Goal: Task Accomplishment & Management: Use online tool/utility

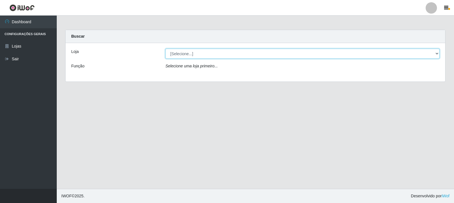
click at [238, 55] on select "[Selecione...] Rede Compras Supermercados - LOJA 3" at bounding box center [302, 54] width 274 height 10
select select "162"
click at [165, 49] on select "[Selecione...] Rede Compras Supermercados - LOJA 3" at bounding box center [302, 54] width 274 height 10
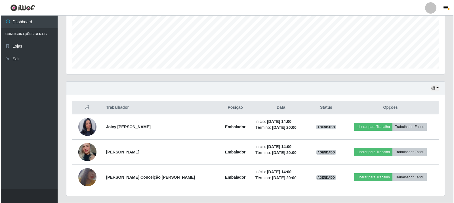
scroll to position [142, 0]
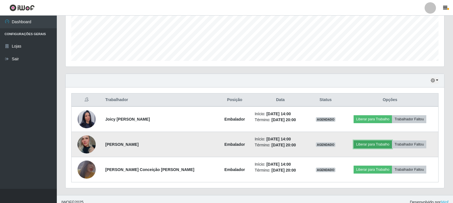
click at [366, 141] on button "Liberar para Trabalho" at bounding box center [372, 145] width 38 height 8
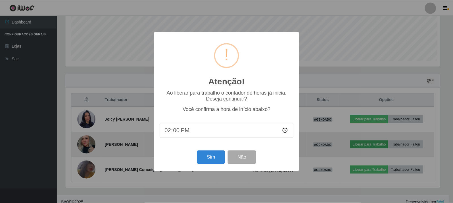
scroll to position [118, 375]
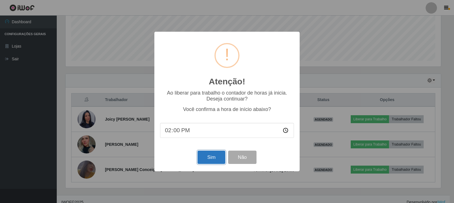
click at [219, 157] on button "Sim" at bounding box center [211, 157] width 28 height 13
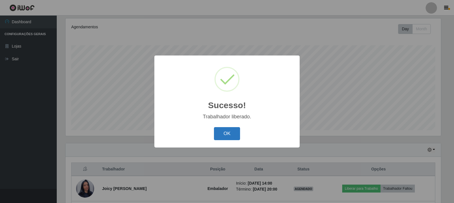
click at [230, 130] on button "OK" at bounding box center [227, 133] width 26 height 13
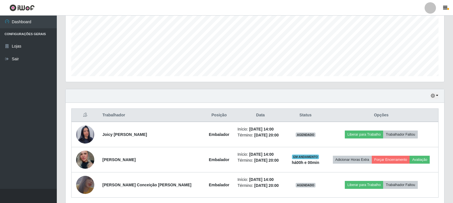
scroll to position [148, 0]
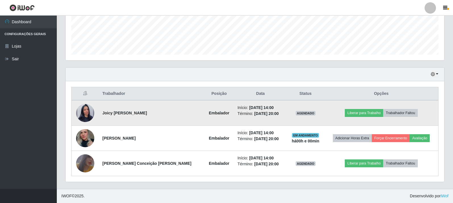
click at [360, 109] on td "Liberar para Trabalho Trabalhador Faltou" at bounding box center [381, 113] width 114 height 26
click at [360, 112] on button "Liberar para Trabalho" at bounding box center [363, 113] width 38 height 8
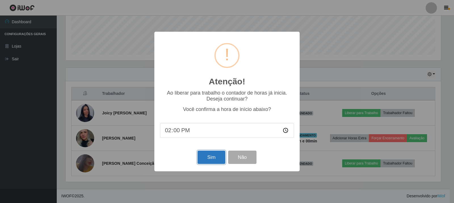
click at [212, 160] on button "Sim" at bounding box center [211, 157] width 28 height 13
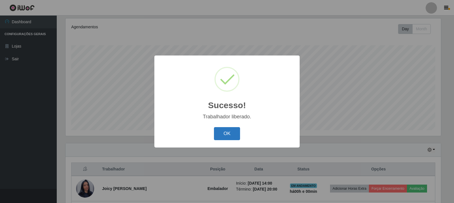
click at [226, 136] on button "OK" at bounding box center [227, 133] width 26 height 13
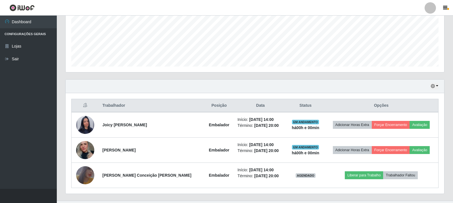
scroll to position [148, 0]
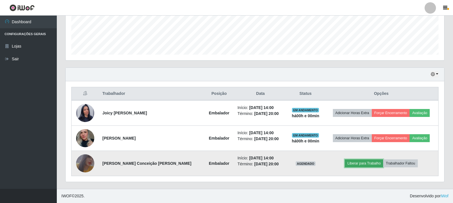
click at [371, 160] on button "Liberar para Trabalho" at bounding box center [363, 164] width 38 height 8
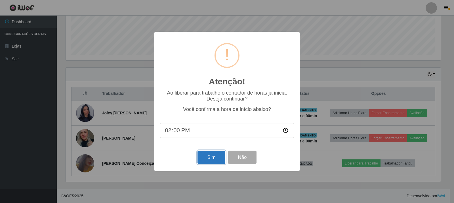
click at [216, 162] on button "Sim" at bounding box center [211, 157] width 28 height 13
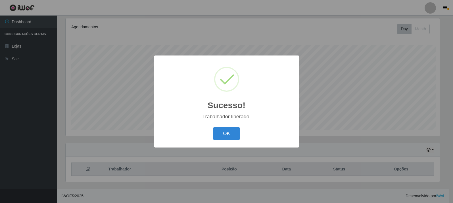
scroll to position [0, 0]
click at [226, 134] on button "OK" at bounding box center [227, 133] width 26 height 13
